Goal: Task Accomplishment & Management: Use online tool/utility

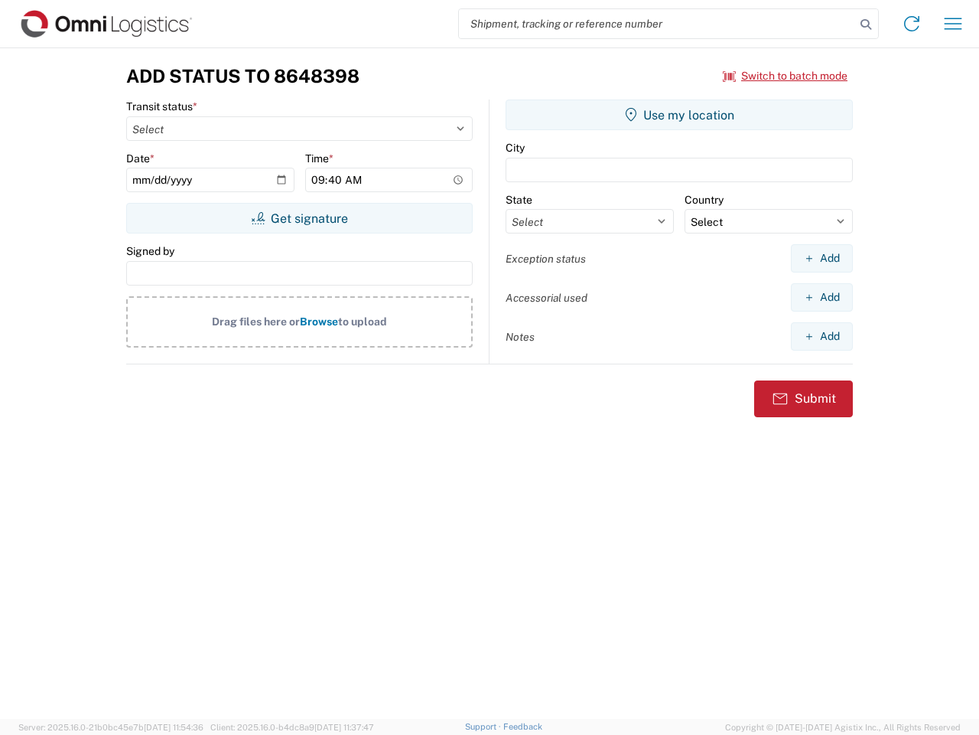
click at [657, 24] on input "search" at bounding box center [657, 23] width 396 height 29
click at [866, 24] on icon at bounding box center [865, 24] width 21 height 21
click at [912, 24] on icon at bounding box center [912, 23] width 24 height 24
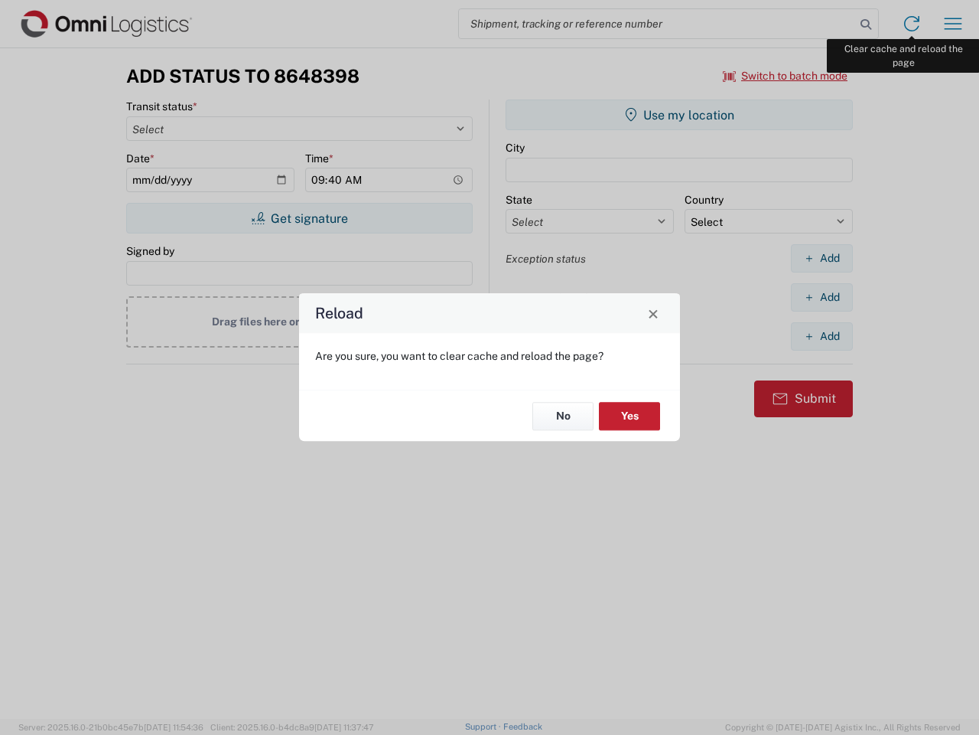
click at [953, 24] on div "Reload Are you sure, you want to clear cache and reload the page? No Yes" at bounding box center [489, 367] width 979 height 735
click at [786, 76] on div "Reload Are you sure, you want to clear cache and reload the page? No Yes" at bounding box center [489, 367] width 979 height 735
click at [299, 218] on div "Reload Are you sure, you want to clear cache and reload the page? No Yes" at bounding box center [489, 367] width 979 height 735
click at [679, 115] on div "Reload Are you sure, you want to clear cache and reload the page? No Yes" at bounding box center [489, 367] width 979 height 735
click at [822, 258] on div "Reload Are you sure, you want to clear cache and reload the page? No Yes" at bounding box center [489, 367] width 979 height 735
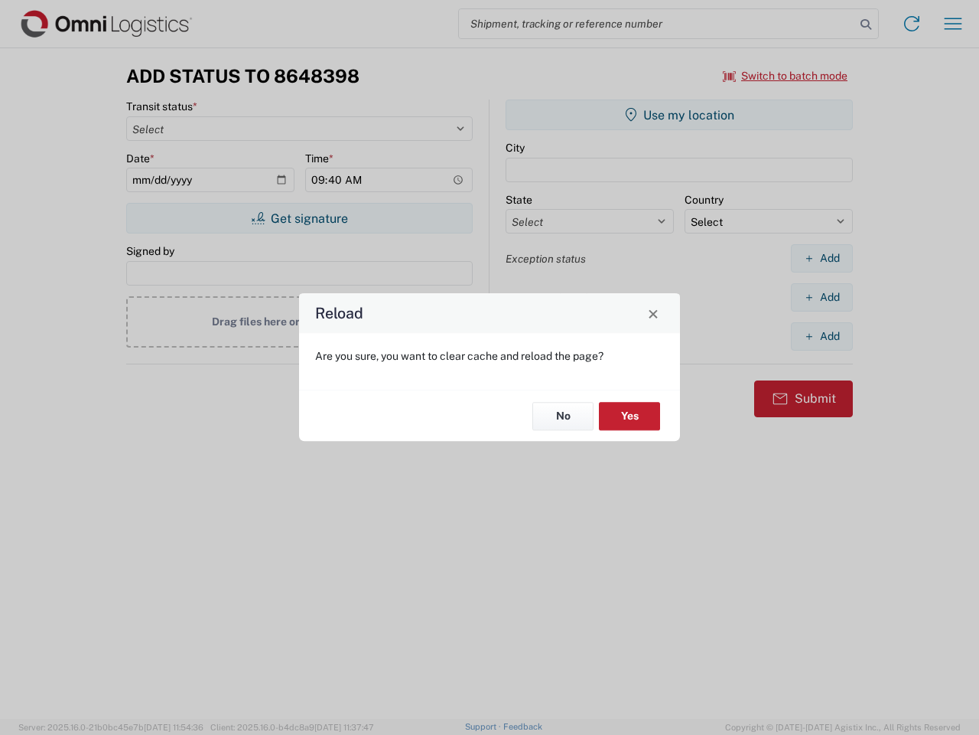
click at [822, 297] on div "Reload Are you sure, you want to clear cache and reload the page? No Yes" at bounding box center [489, 367] width 979 height 735
click at [822, 336] on div "Reload Are you sure, you want to clear cache and reload the page? No Yes" at bounding box center [489, 367] width 979 height 735
